Goal: Task Accomplishment & Management: Use online tool/utility

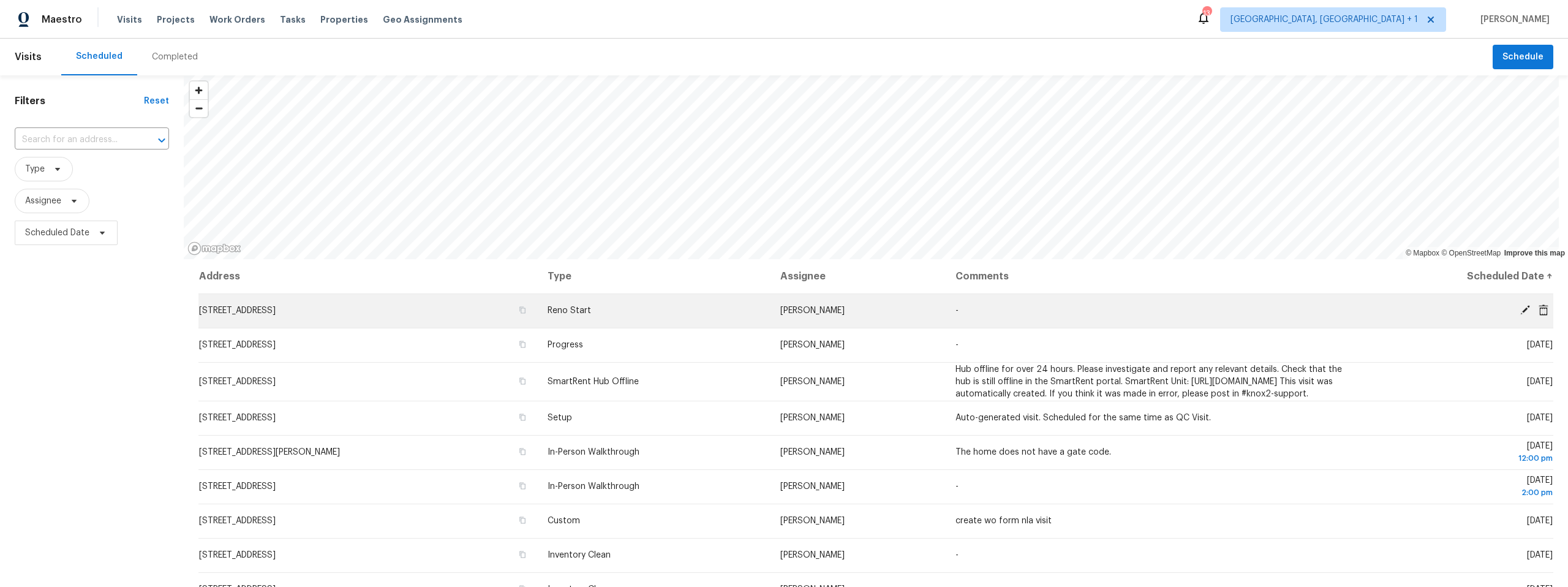
click at [1520, 311] on icon at bounding box center [1525, 310] width 10 height 10
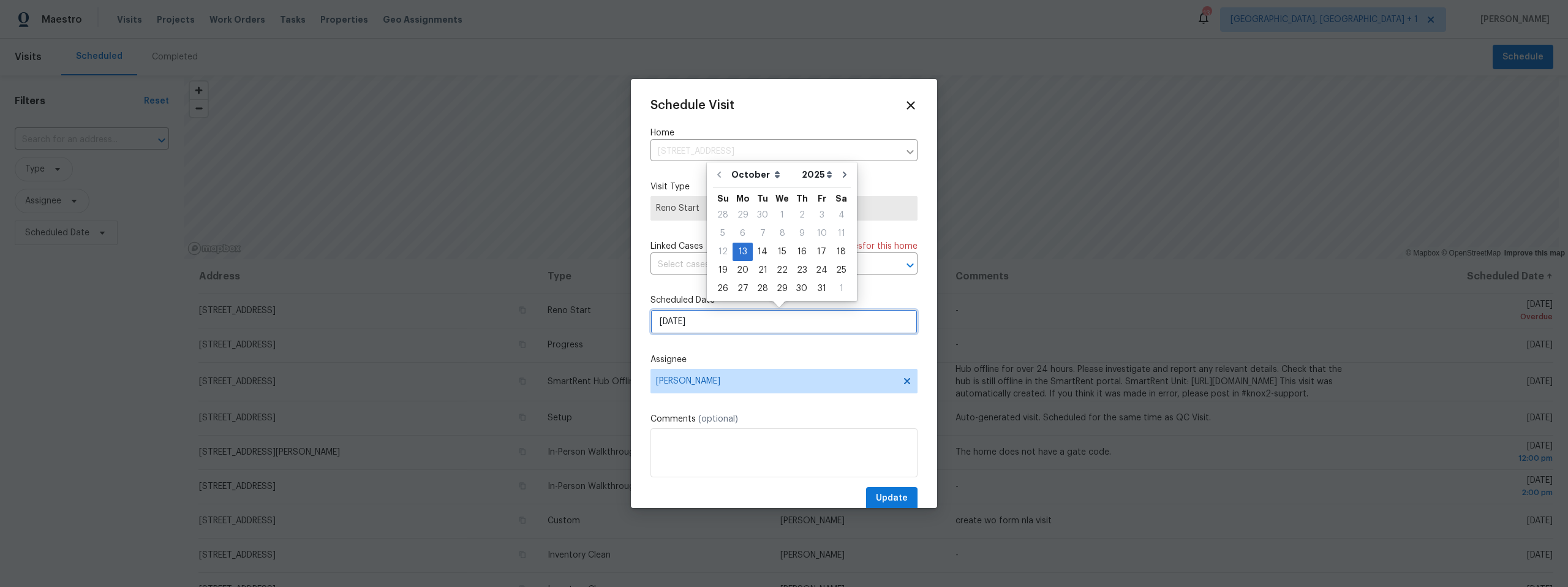
click at [713, 326] on input "10/13/2025" at bounding box center [784, 321] width 267 height 24
click at [764, 251] on div "14" at bounding box center [763, 252] width 20 height 18
type input "10/14/2025"
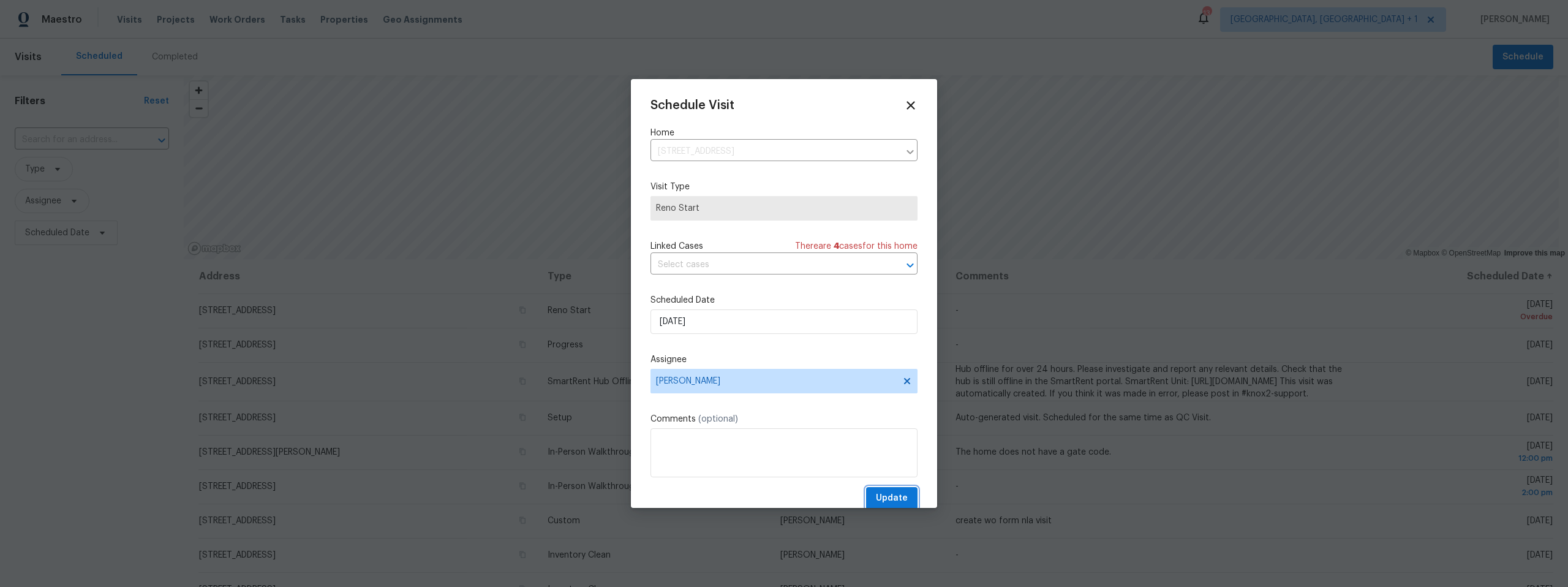
click at [882, 494] on span "Update" at bounding box center [892, 499] width 32 height 15
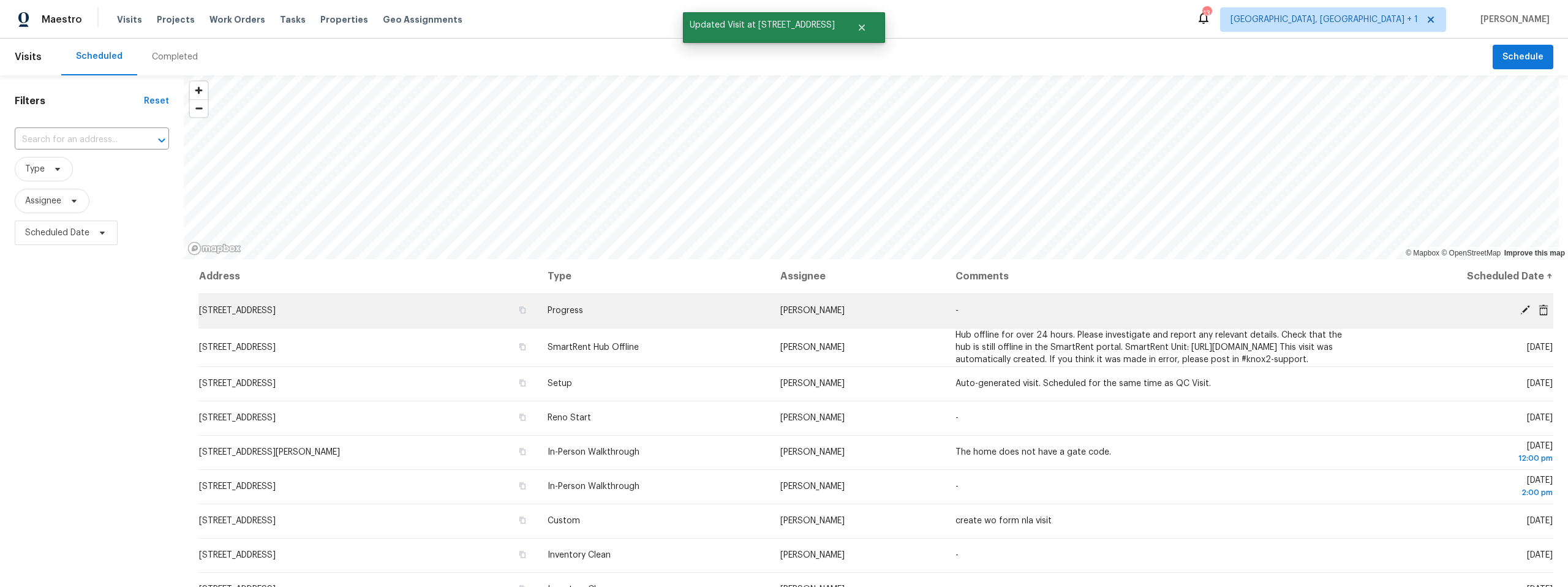
click at [1520, 309] on icon at bounding box center [1525, 310] width 10 height 10
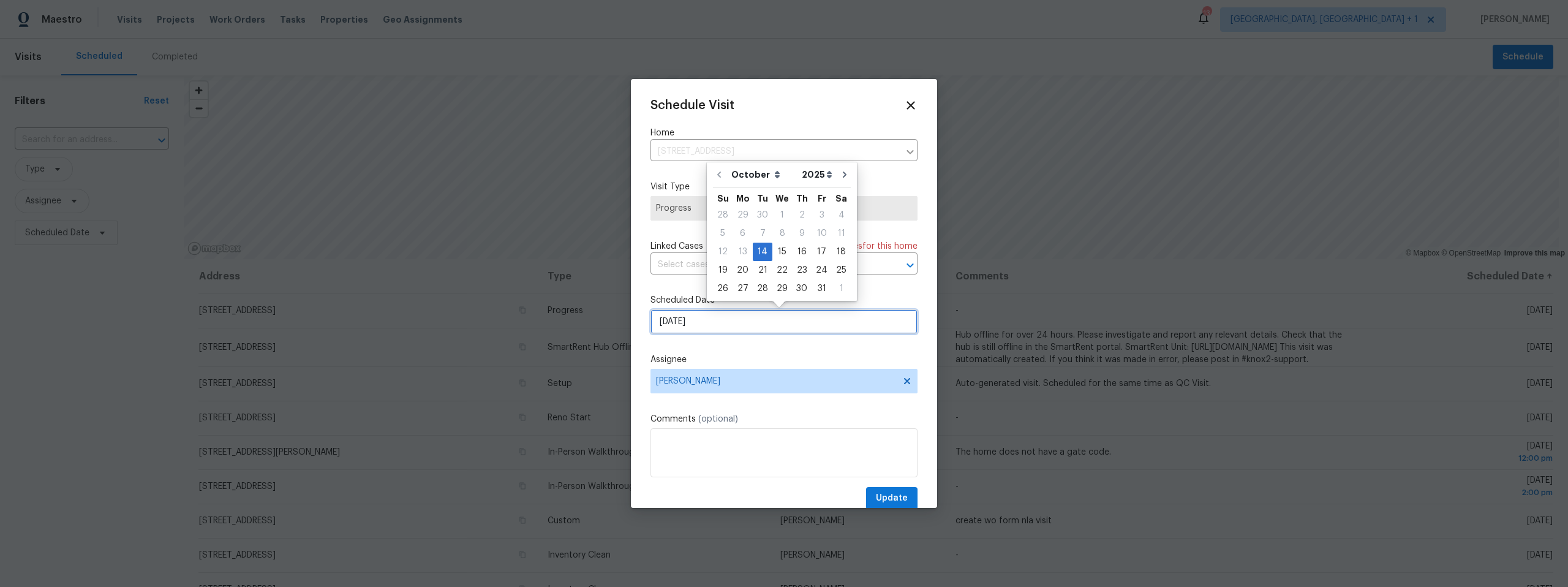
click at [710, 319] on input "10/14/2025" at bounding box center [784, 321] width 267 height 24
drag, startPoint x: 779, startPoint y: 248, endPoint x: 802, endPoint y: 288, distance: 46.1
click at [779, 248] on div "15" at bounding box center [783, 252] width 20 height 18
type input "10/15/2025"
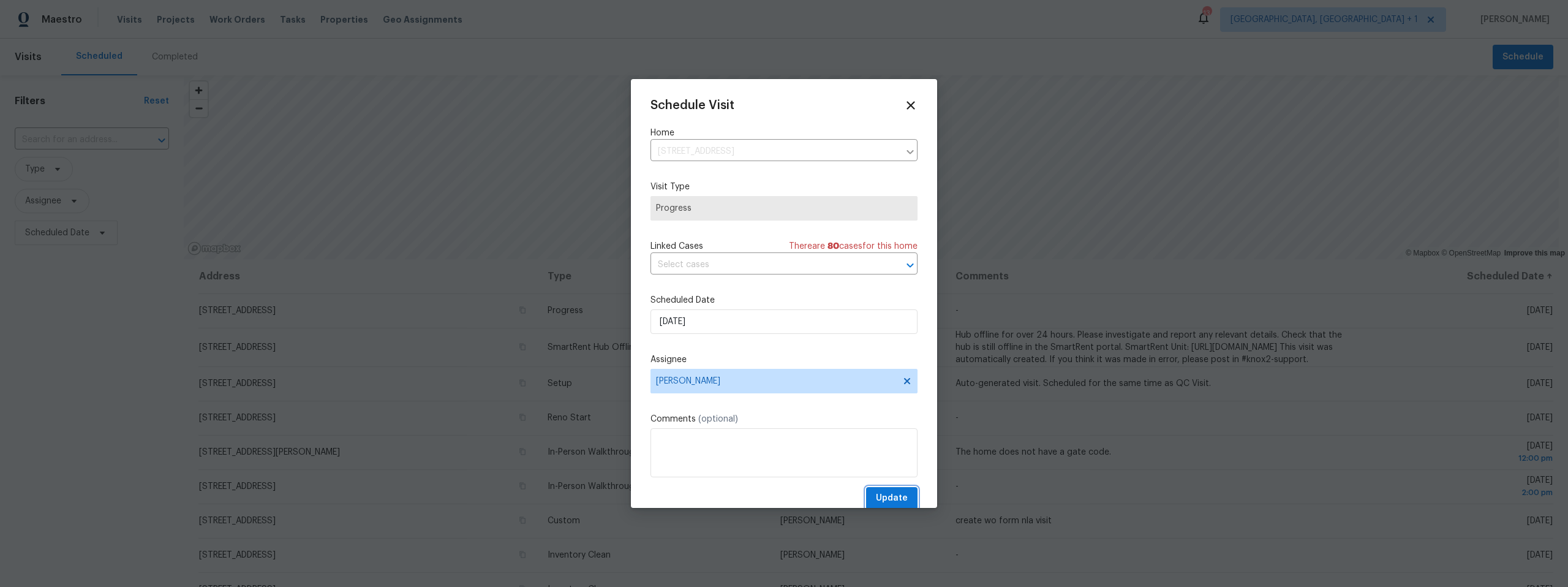
click at [887, 500] on span "Update" at bounding box center [892, 499] width 32 height 15
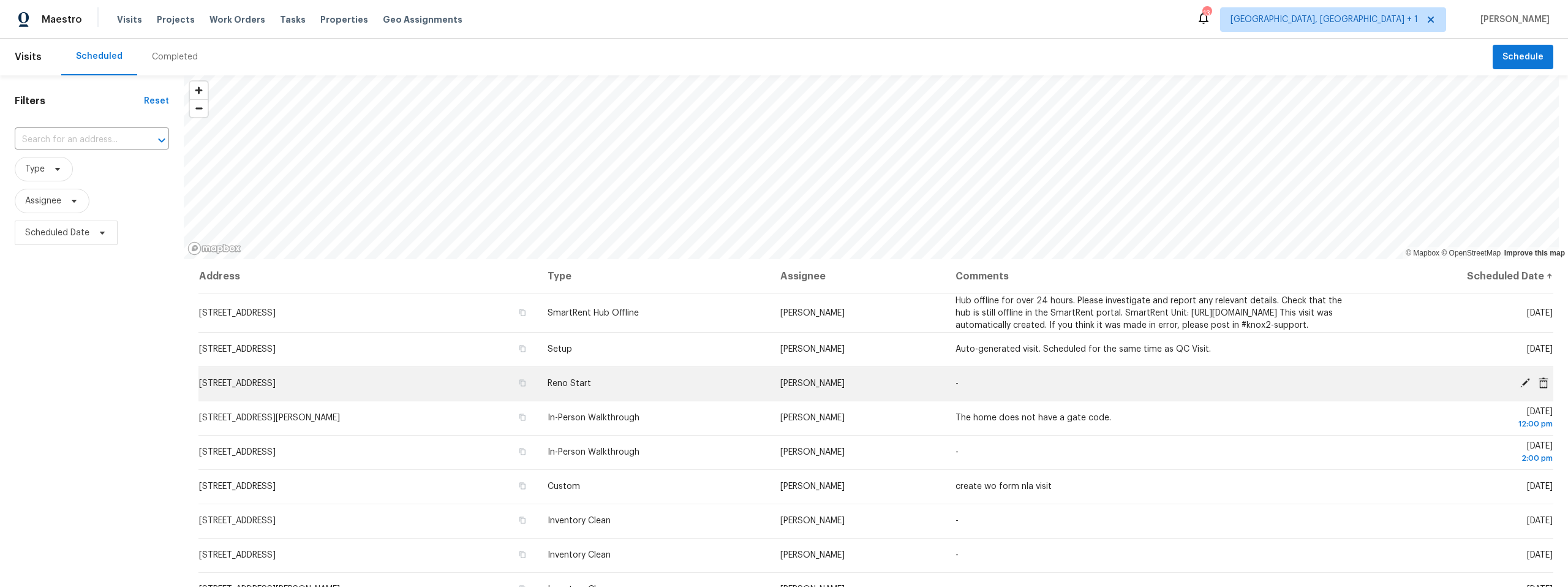
click at [1520, 388] on icon at bounding box center [1525, 383] width 10 height 10
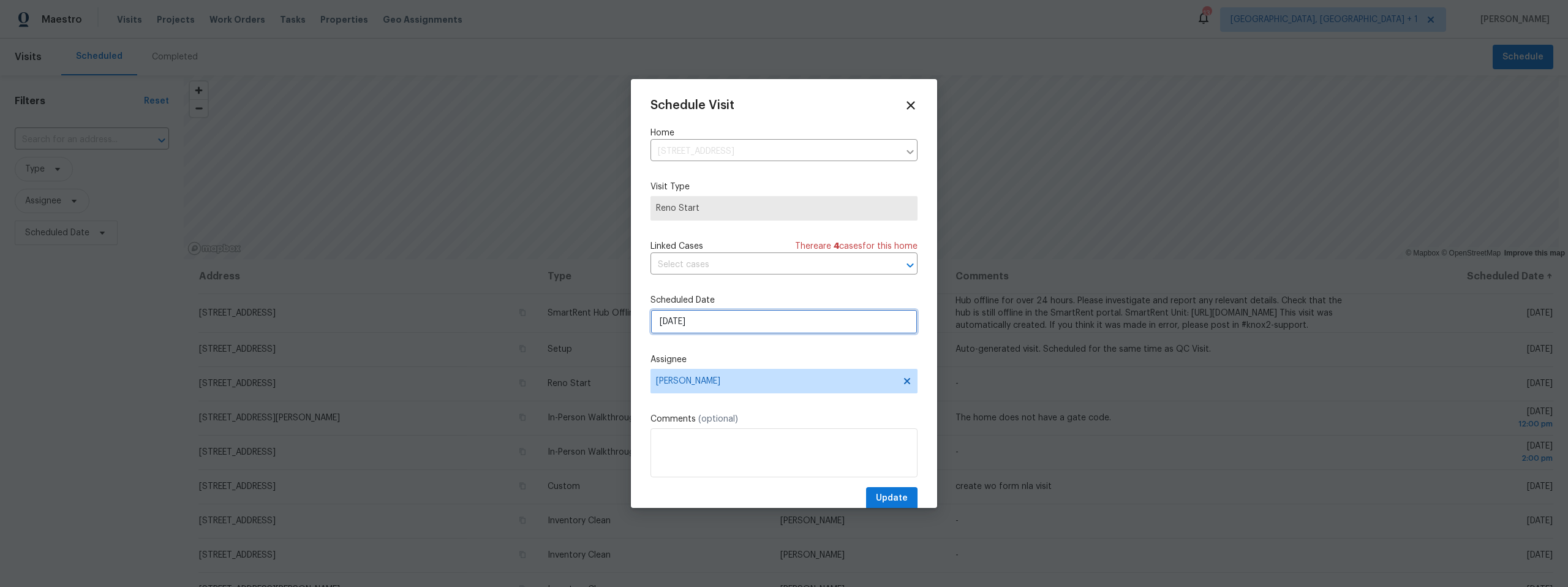
click at [726, 319] on input "10/14/2025" at bounding box center [784, 321] width 267 height 24
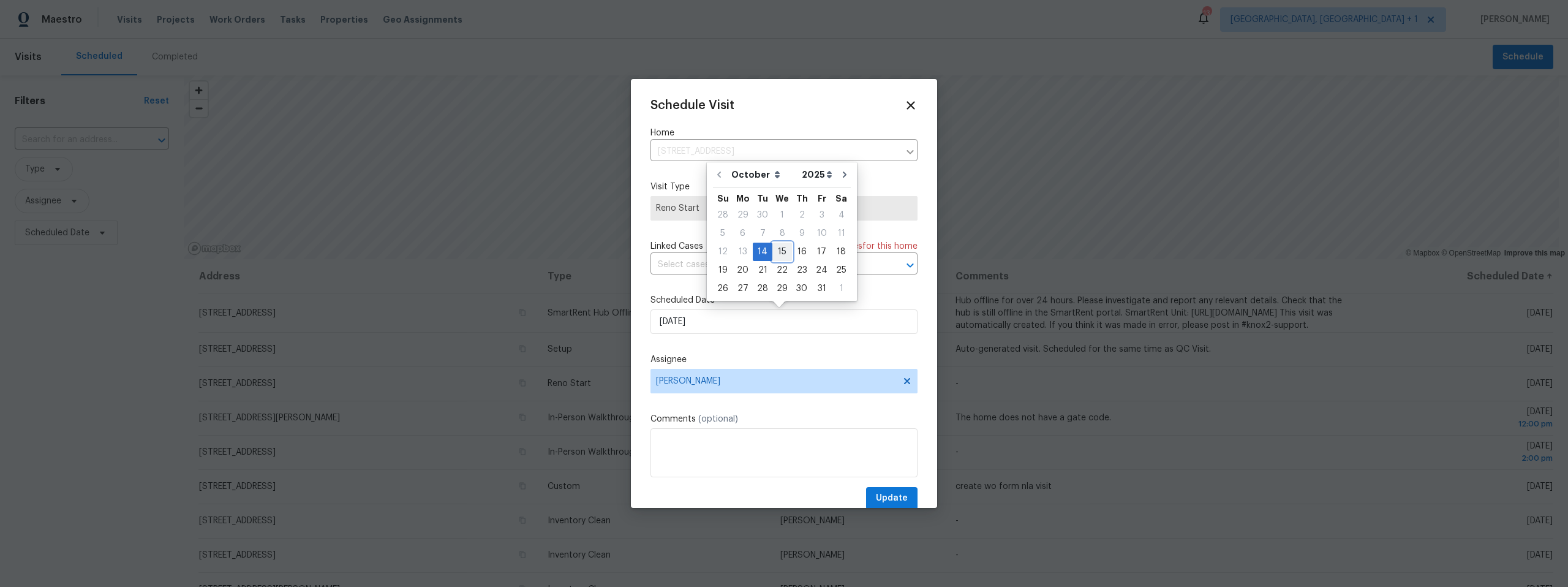
click at [780, 250] on div "15" at bounding box center [783, 252] width 20 height 18
type input "10/15/2025"
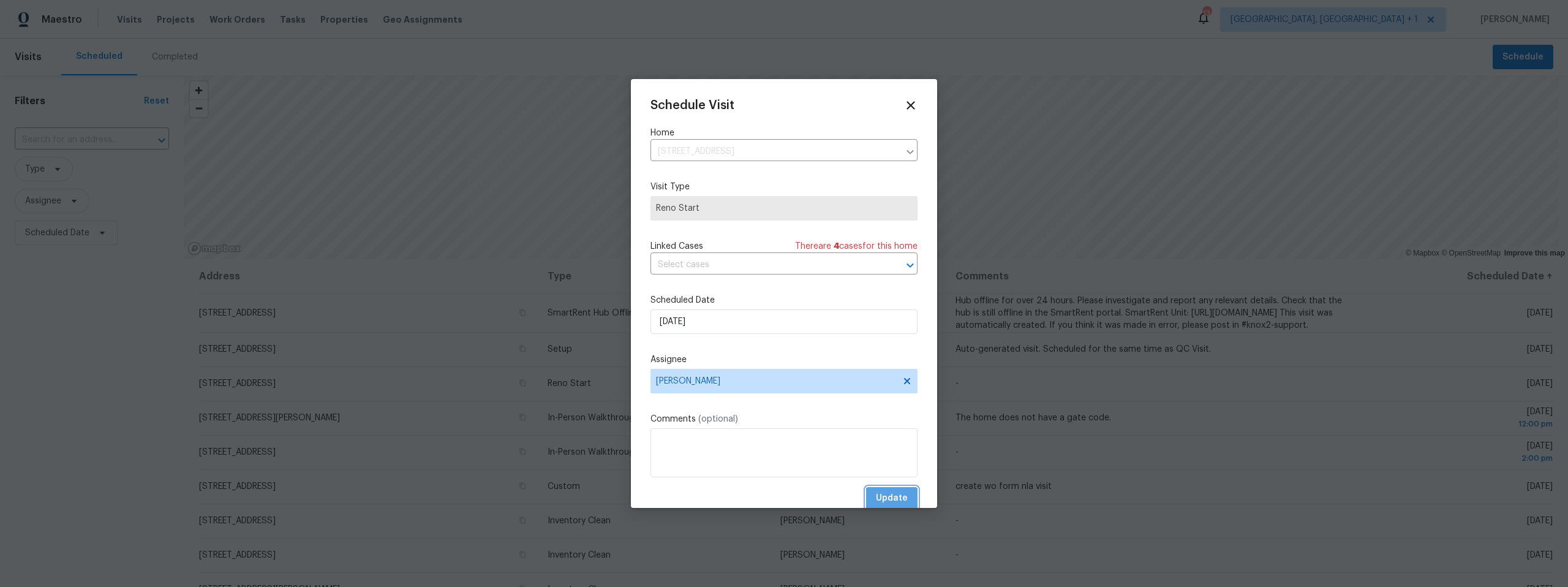
click at [882, 494] on span "Update" at bounding box center [892, 499] width 32 height 15
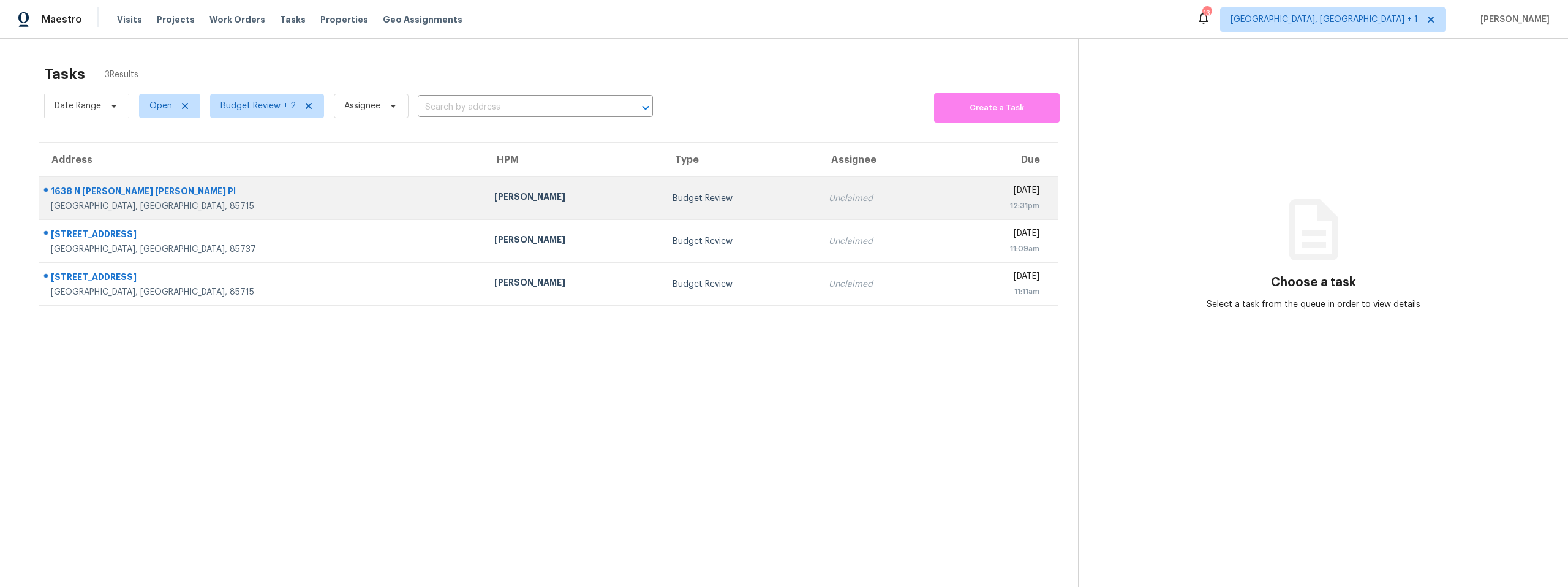
click at [154, 193] on div "1638 N [PERSON_NAME] [PERSON_NAME] Pl" at bounding box center [263, 193] width 424 height 15
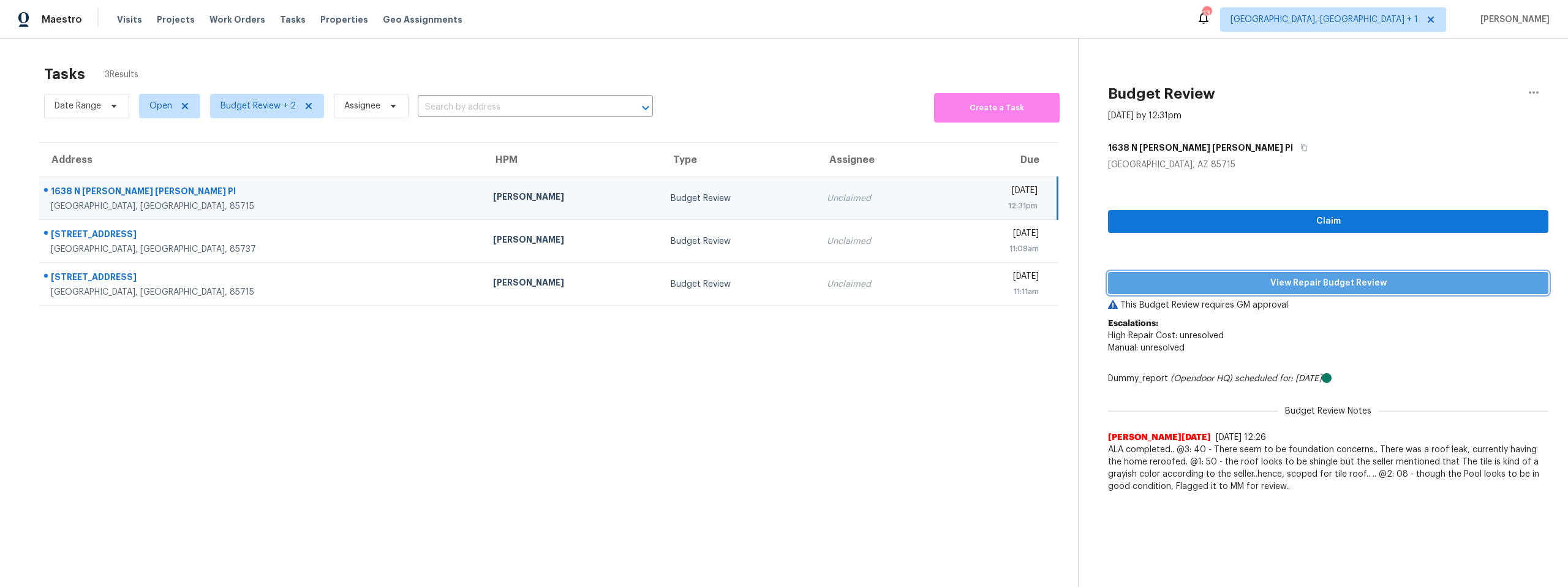
click at [1244, 278] on span "View Repair Budget Review" at bounding box center [1328, 283] width 421 height 15
